Goal: Find specific page/section: Find specific page/section

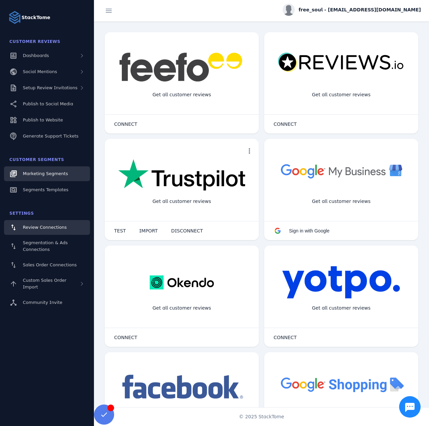
click at [47, 172] on span "Marketing Segments" at bounding box center [45, 173] width 45 height 5
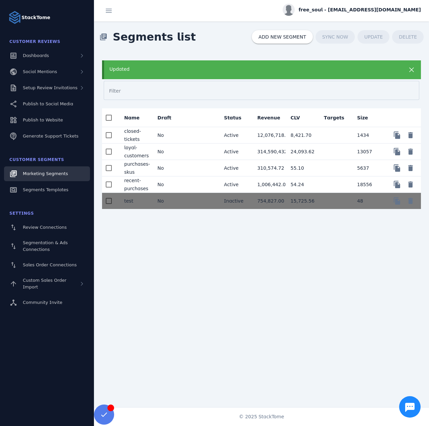
click at [339, 11] on span "free_soul - [EMAIL_ADDRESS][DOMAIN_NAME]" at bounding box center [360, 9] width 122 height 7
click at [381, 61] on icon at bounding box center [382, 65] width 8 height 8
